Goal: Information Seeking & Learning: Learn about a topic

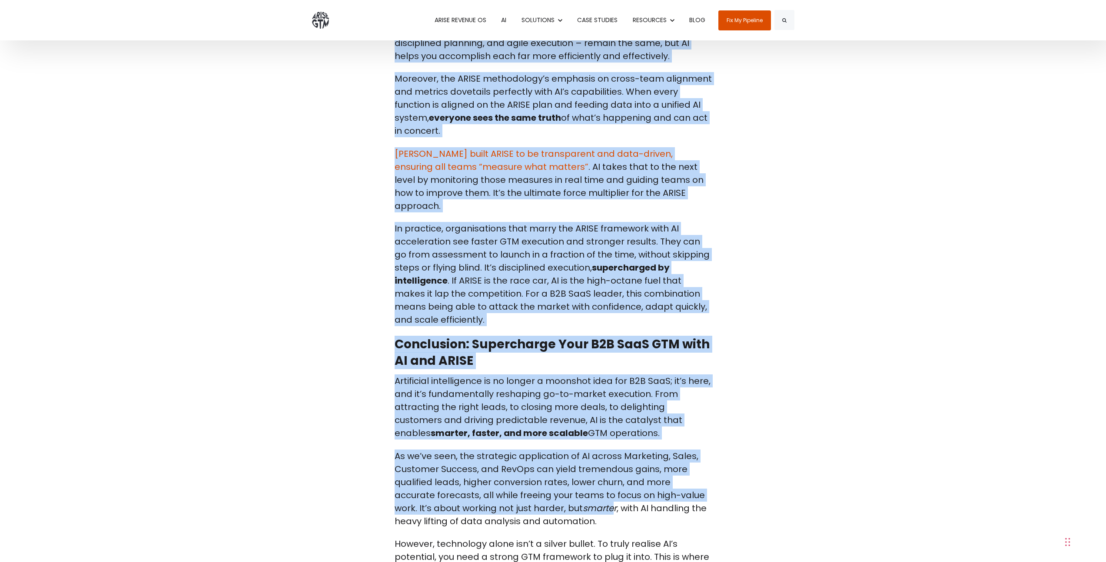
scroll to position [9475, 0]
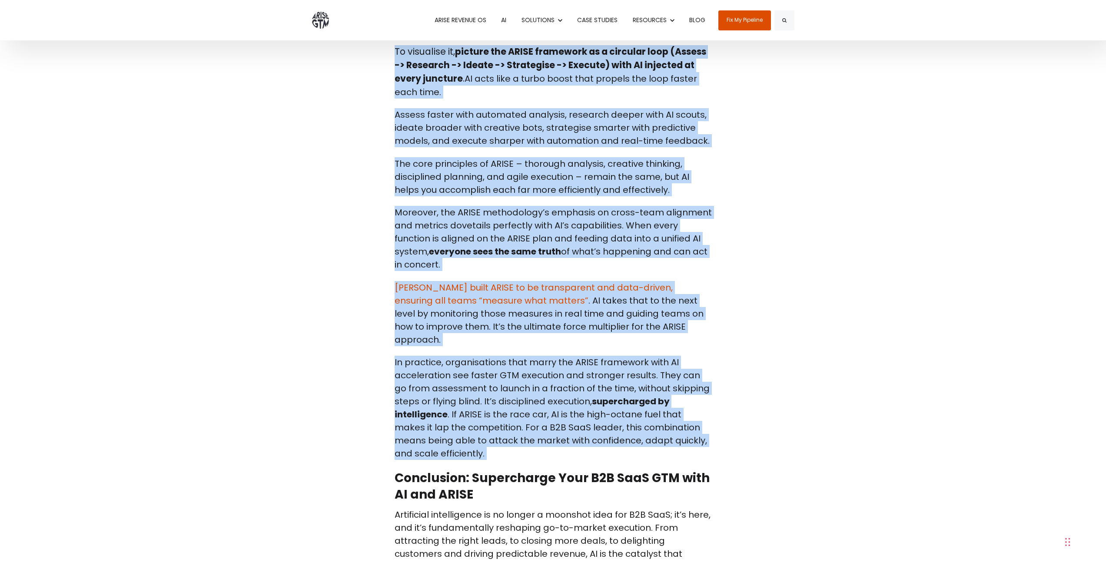
drag, startPoint x: 395, startPoint y: 157, endPoint x: 548, endPoint y: 347, distance: 244.5
copy body "Loremips DO SIT ame Consectet, Adipi, Elitsedd Eiusmod & TemPor IN ut laboreetd…"
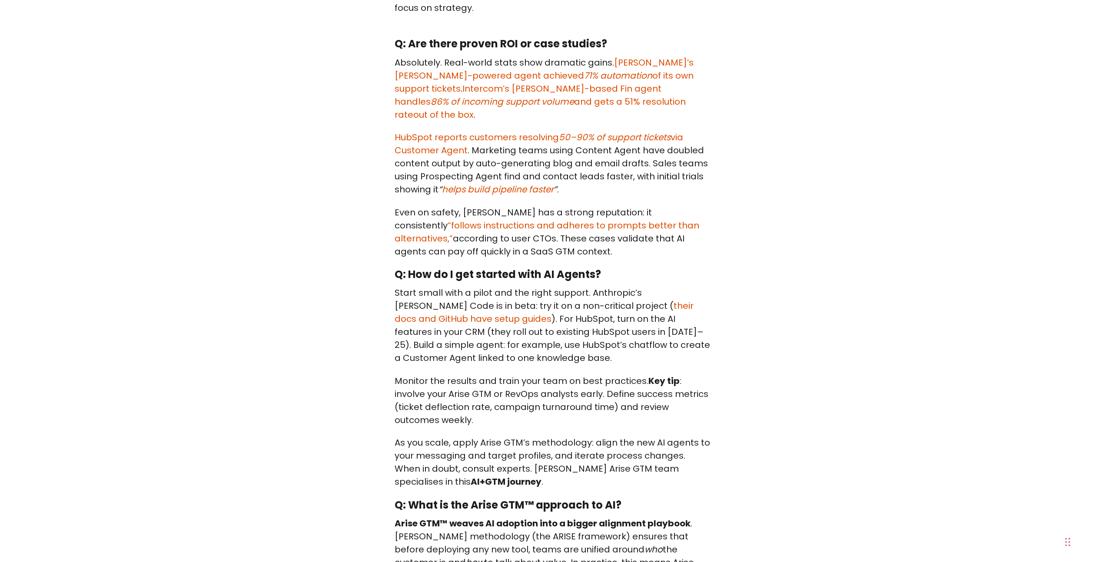
scroll to position [5698, 0]
